Goal: Transaction & Acquisition: Book appointment/travel/reservation

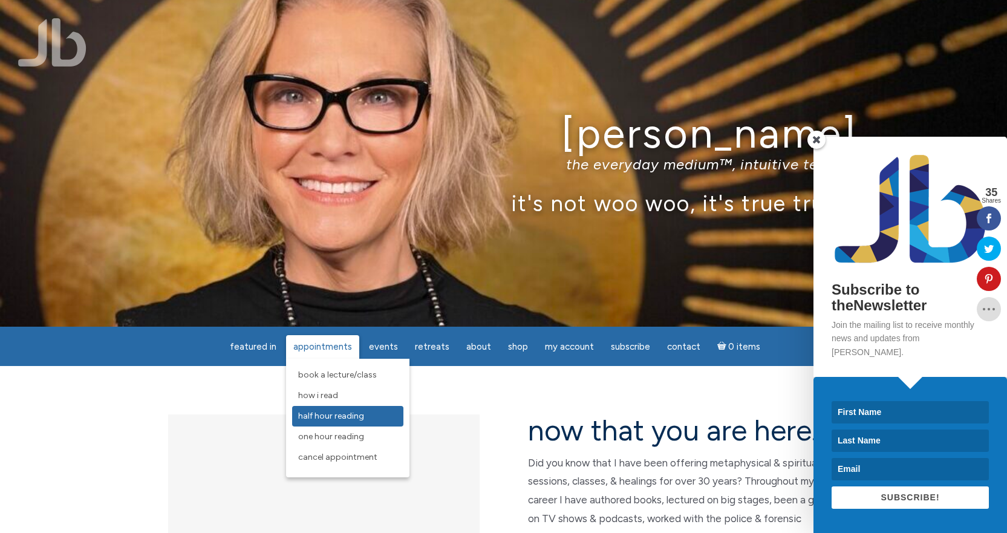
click at [328, 414] on span "Half Hour Reading" at bounding box center [331, 416] width 66 height 10
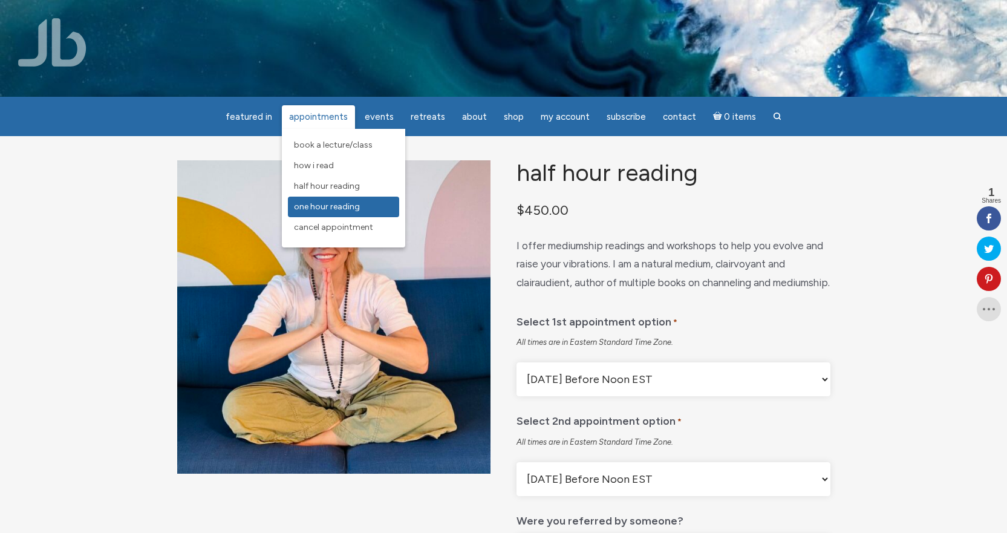
click at [319, 206] on span "One Hour Reading" at bounding box center [327, 206] width 66 height 10
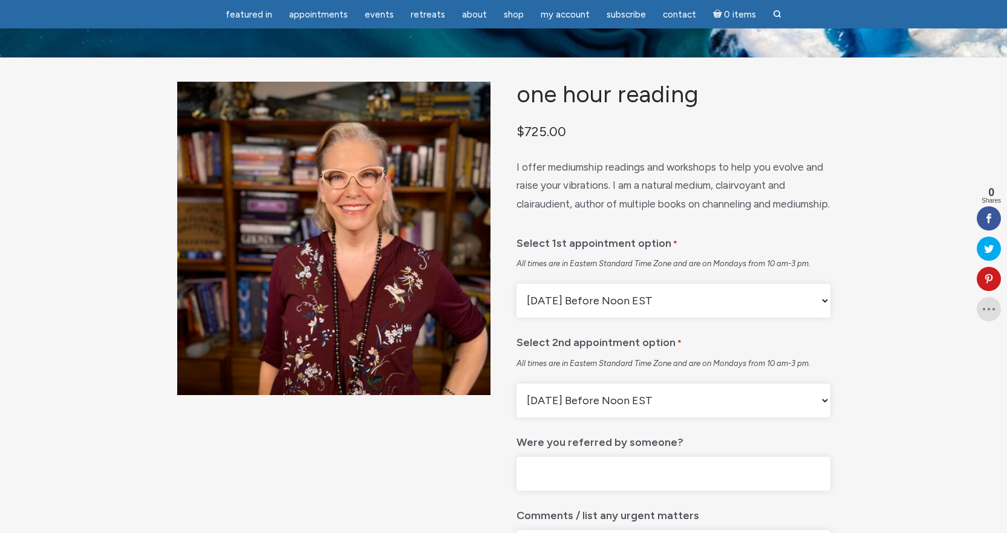
scroll to position [60, 0]
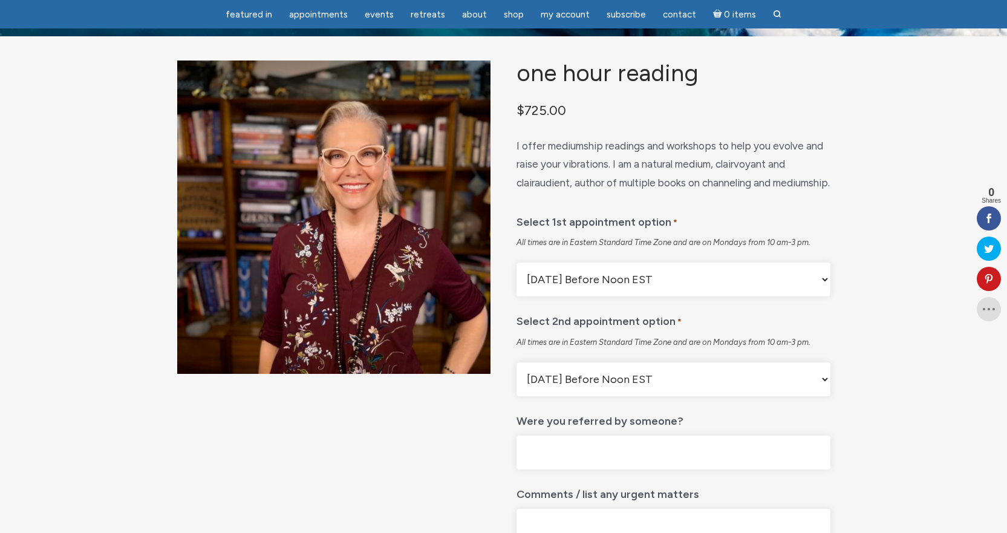
click at [675, 296] on select "Monday Before Noon EST Monday After Noon EST First Available" at bounding box center [672, 279] width 313 height 34
click at [801, 262] on div "Select 1st appointment option * All times are in Eastern Standard Time Zone and…" at bounding box center [672, 252] width 313 height 90
click at [656, 296] on select "Monday Before Noon EST Monday After Noon EST First Available" at bounding box center [672, 279] width 313 height 34
select select "First Available"
click at [516, 293] on select "Monday Before Noon EST Monday After Noon EST First Available" at bounding box center [672, 279] width 313 height 34
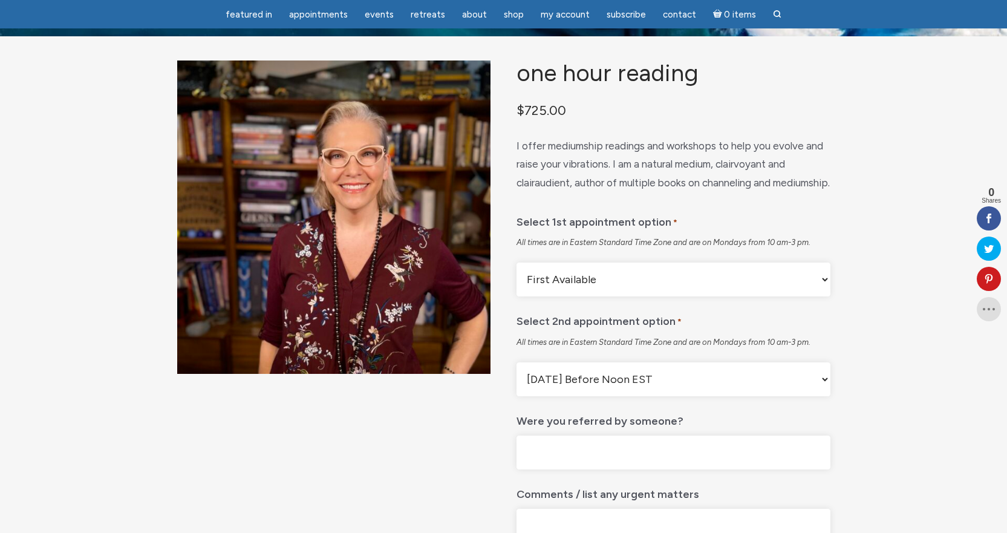
click at [646, 396] on select "Monday Before Noon EST Monday After Noon EST First Available" at bounding box center [672, 379] width 313 height 34
select select "First Available"
click at [516, 393] on select "Monday Before Noon EST Monday After Noon EST First Available" at bounding box center [672, 379] width 313 height 34
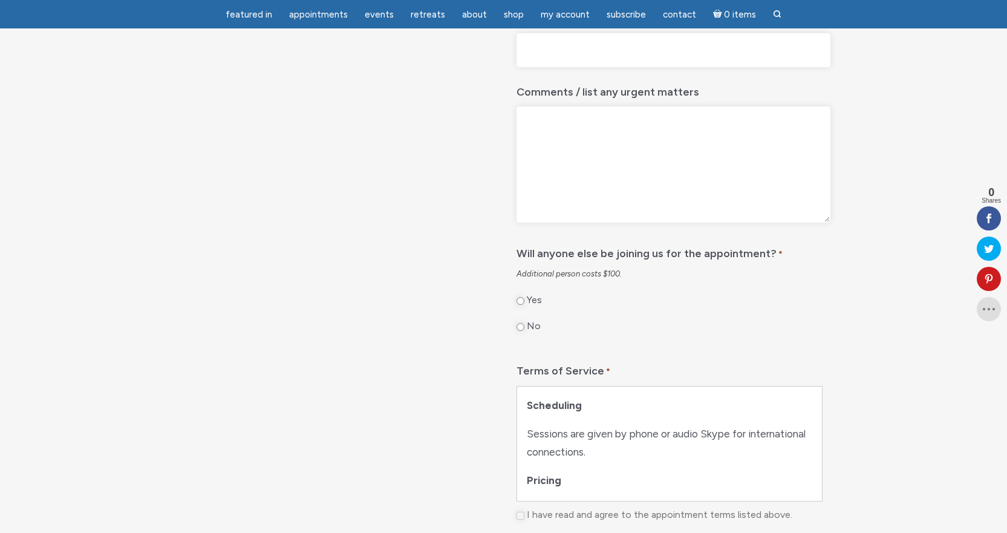
scroll to position [484, 0]
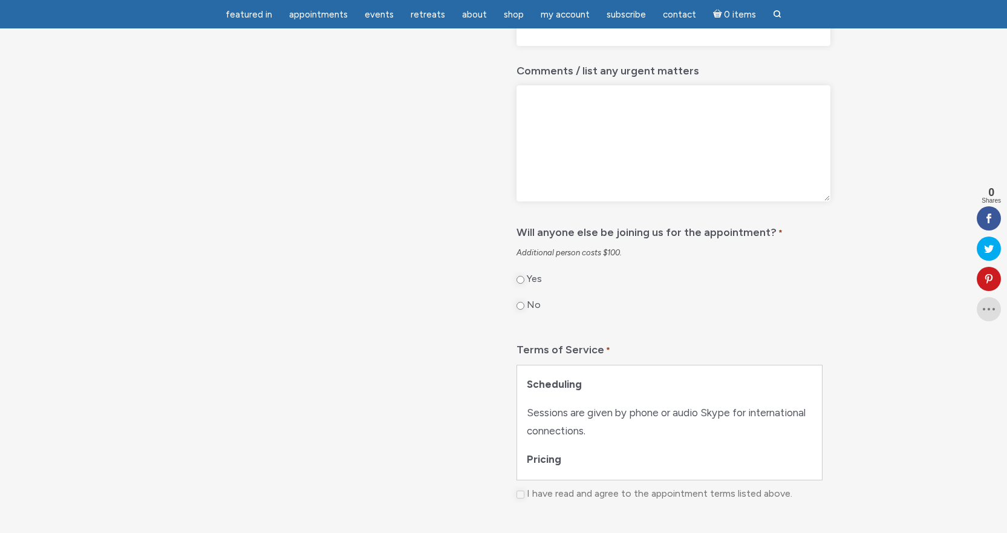
click at [531, 318] on div "No" at bounding box center [672, 308] width 313 height 19
click at [519, 310] on input "No" at bounding box center [520, 306] width 8 height 8
radio input "true"
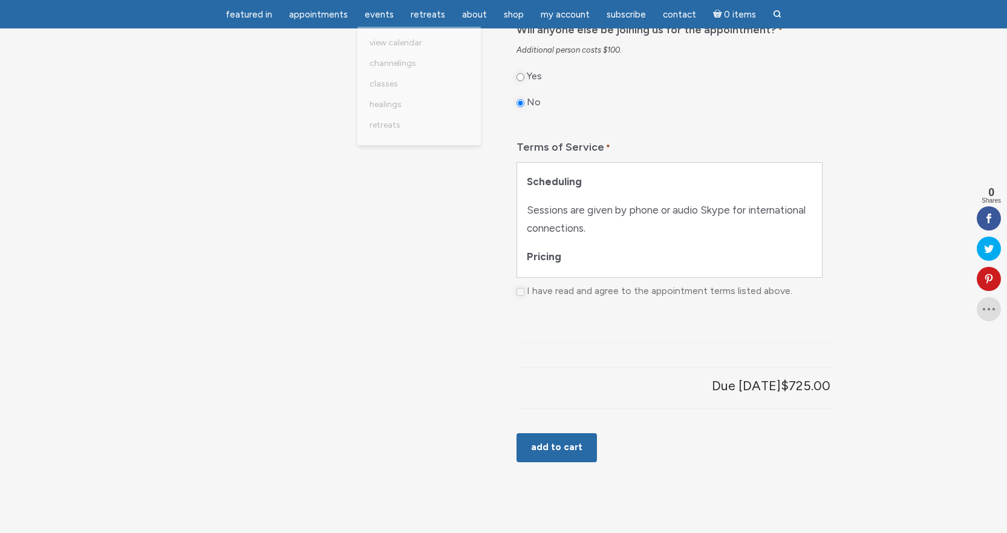
scroll to position [665, 0]
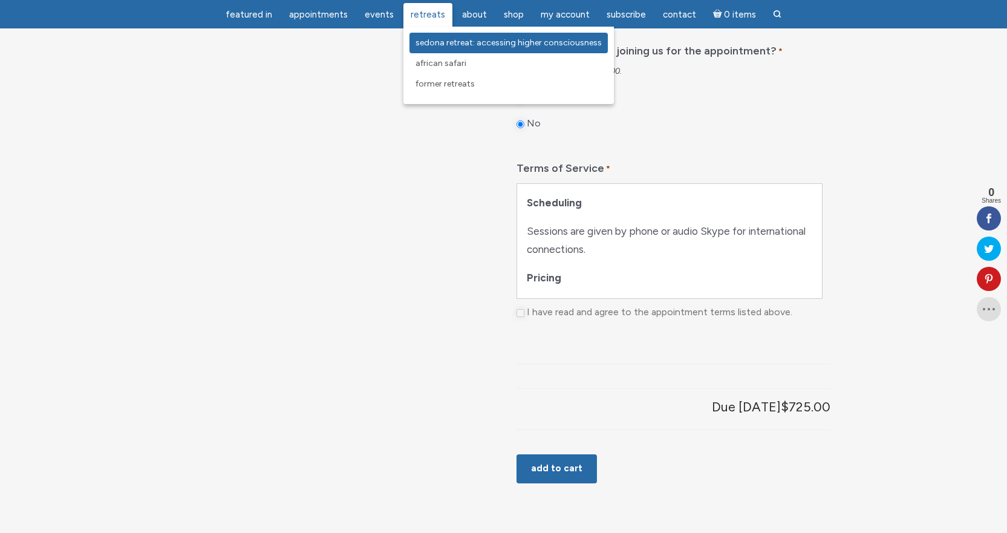
click at [450, 40] on span "Sedona Retreat: Accessing Higher Consciousness" at bounding box center [508, 42] width 186 height 10
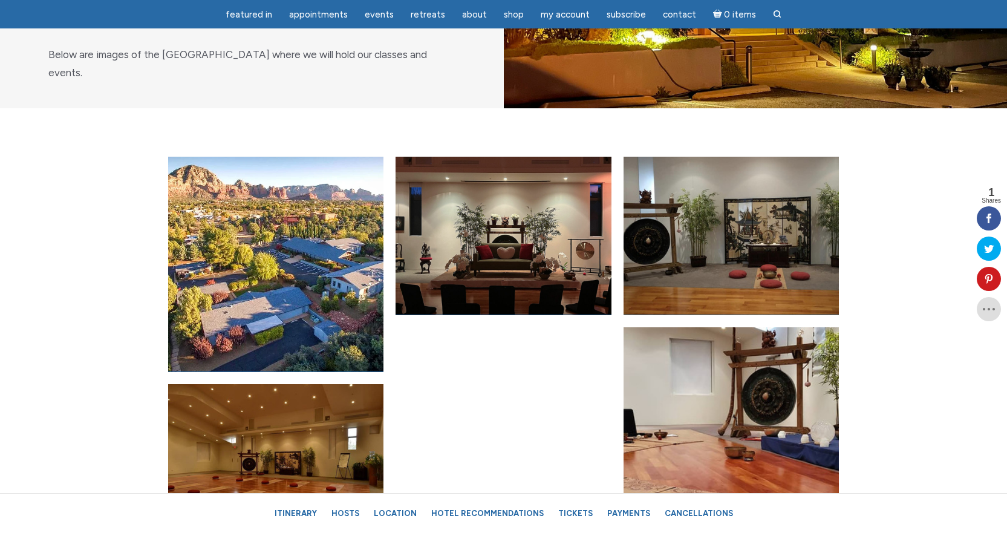
scroll to position [4959, 0]
